Goal: Task Accomplishment & Management: Use online tool/utility

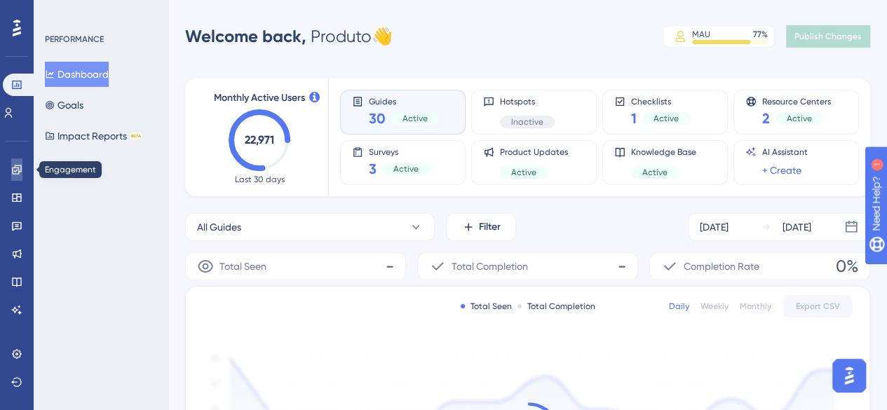
click at [20, 176] on link at bounding box center [16, 169] width 11 height 22
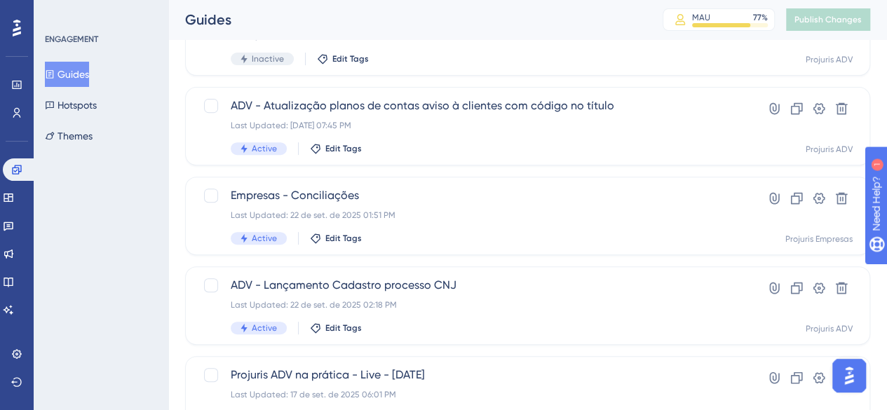
scroll to position [228, 0]
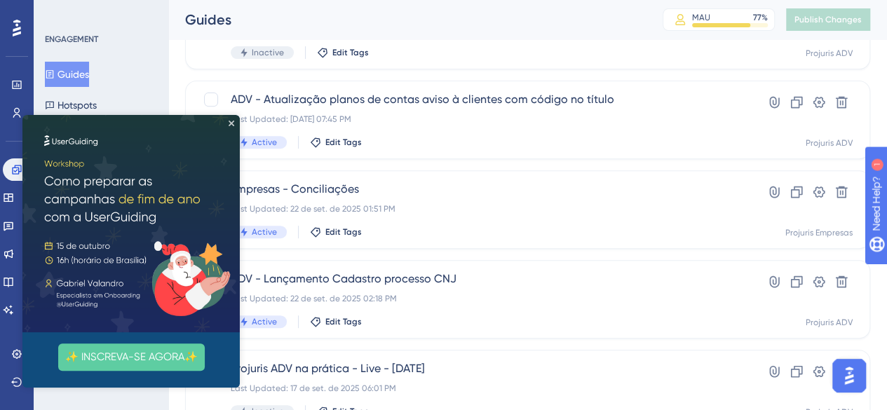
click at [230, 127] on img at bounding box center [130, 223] width 217 height 217
click at [232, 125] on icon "Close Preview" at bounding box center [232, 124] width 6 height 6
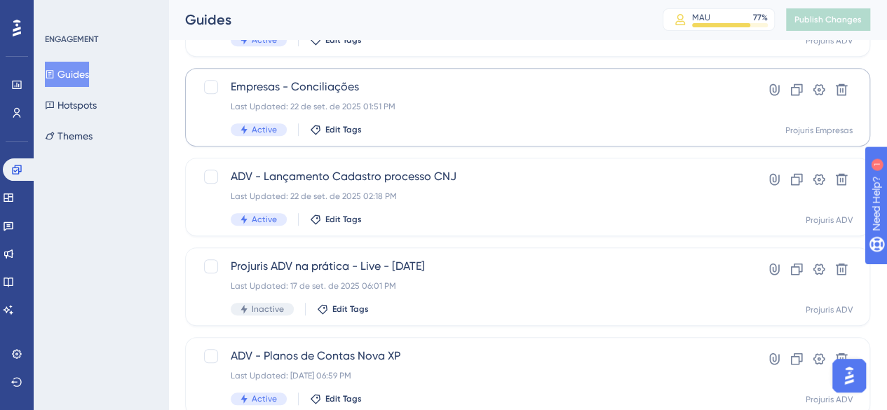
scroll to position [332, 0]
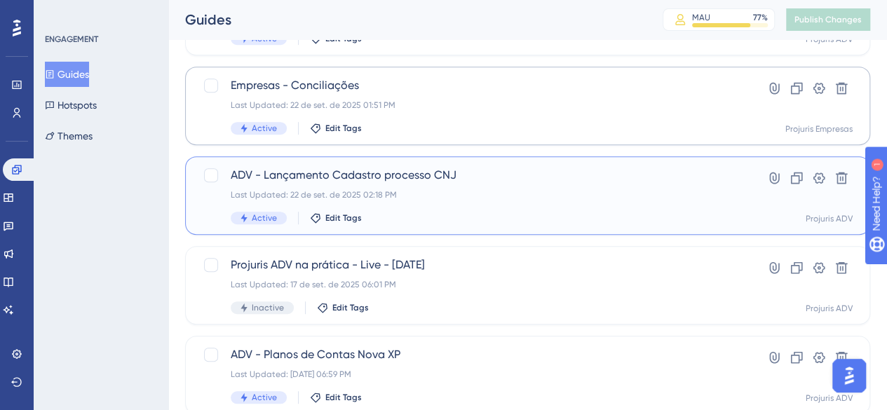
click at [432, 212] on div "Active Edit Tags" at bounding box center [472, 218] width 482 height 13
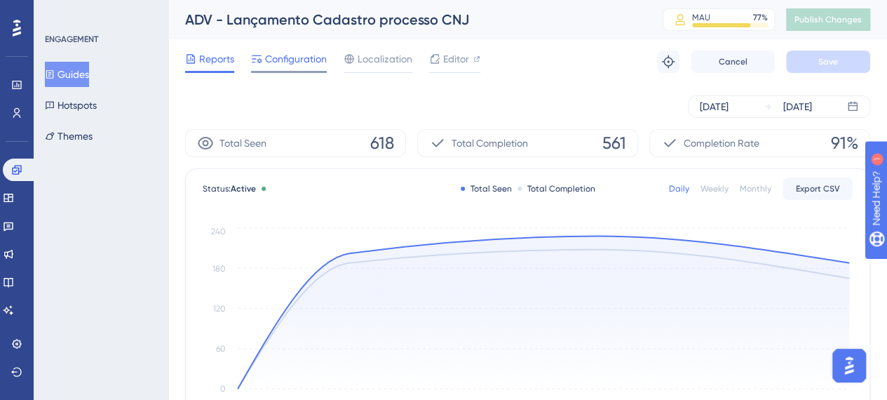
click at [287, 71] on div at bounding box center [289, 72] width 76 height 2
